Goal: Task Accomplishment & Management: Manage account settings

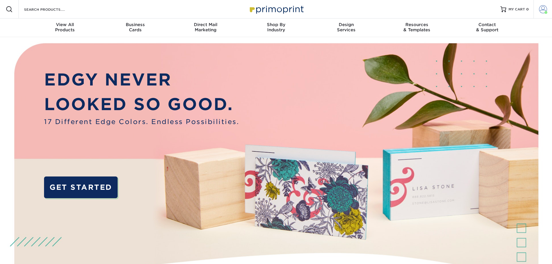
click at [539, 10] on span at bounding box center [543, 9] width 8 height 8
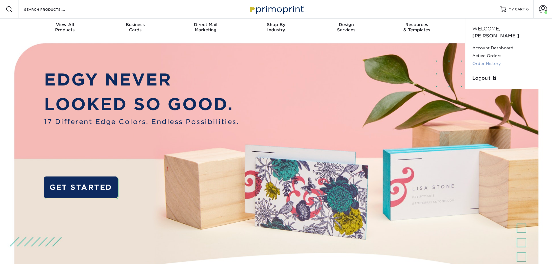
click at [490, 60] on link "Order History" at bounding box center [508, 64] width 73 height 8
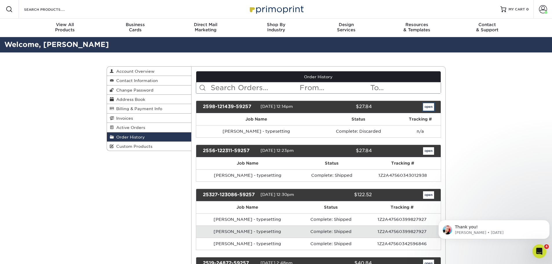
click at [428, 107] on link "open" at bounding box center [428, 107] width 11 height 8
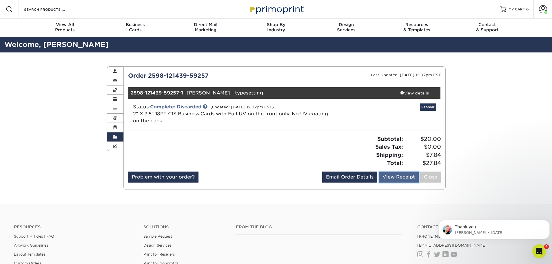
click at [400, 177] on link "View Receipt" at bounding box center [399, 177] width 40 height 11
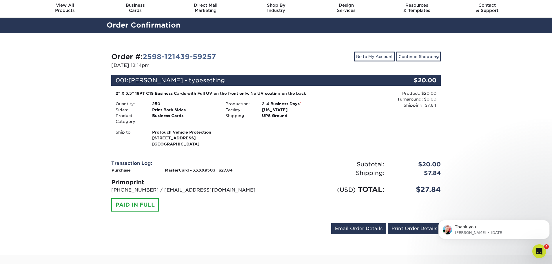
scroll to position [29, 0]
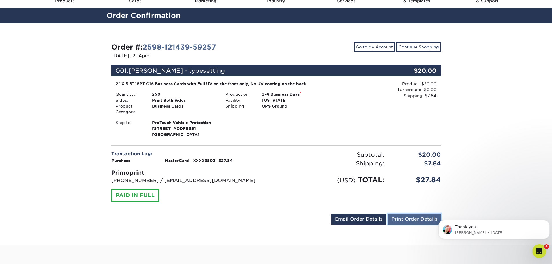
click at [407, 219] on link "Print Order Details" at bounding box center [414, 219] width 53 height 11
